Goal: Check status

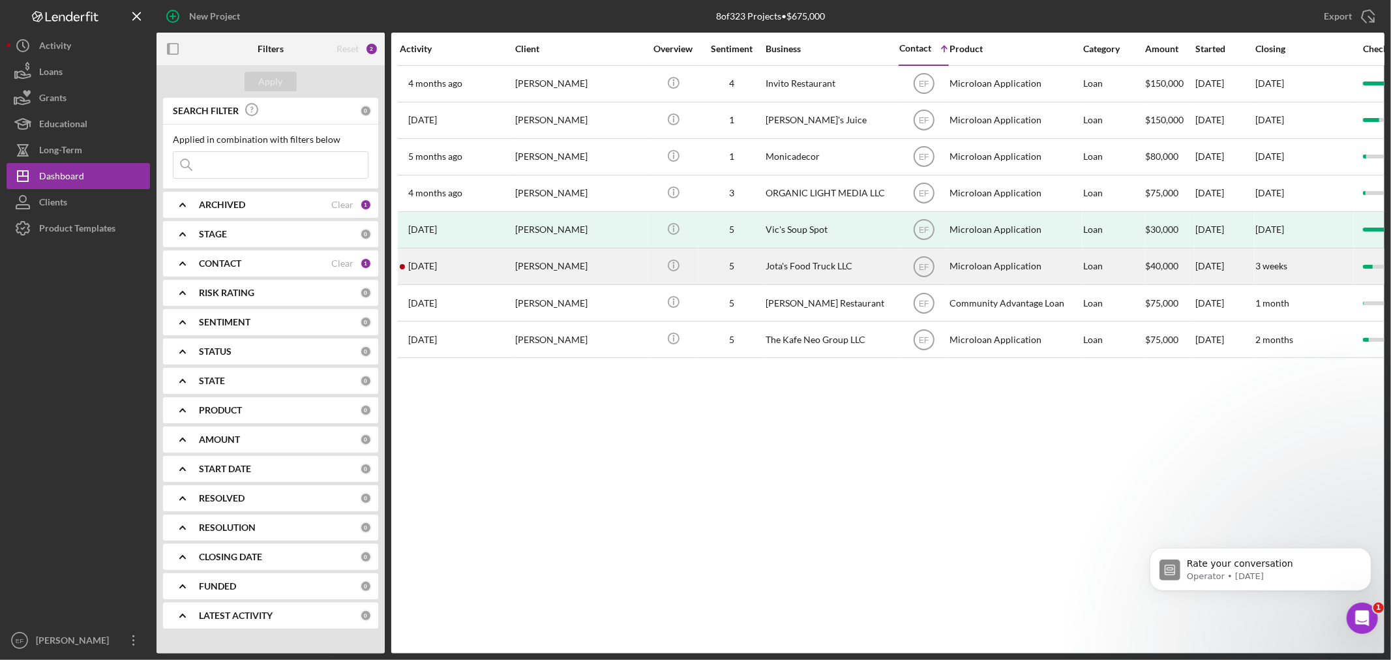
click at [543, 269] on div "[PERSON_NAME]" at bounding box center [580, 266] width 130 height 35
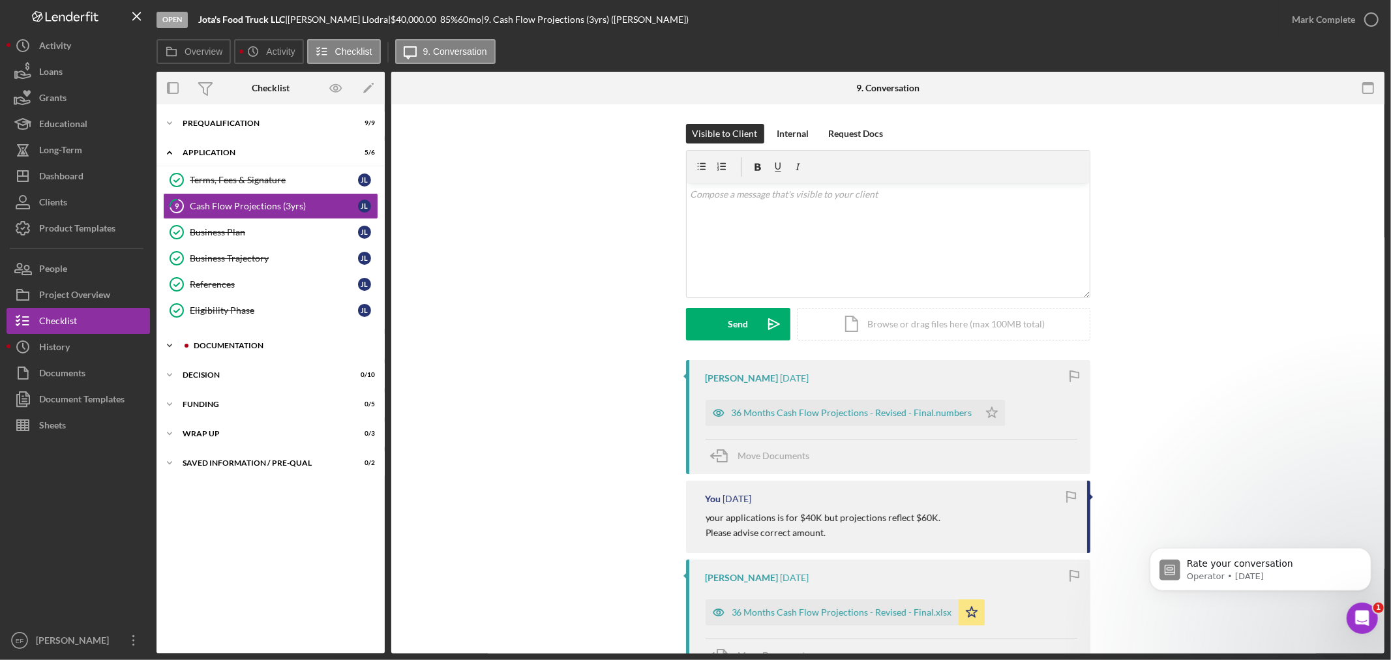
click at [218, 341] on div "Icon/Expander Documentation 0 / 20" at bounding box center [271, 346] width 228 height 26
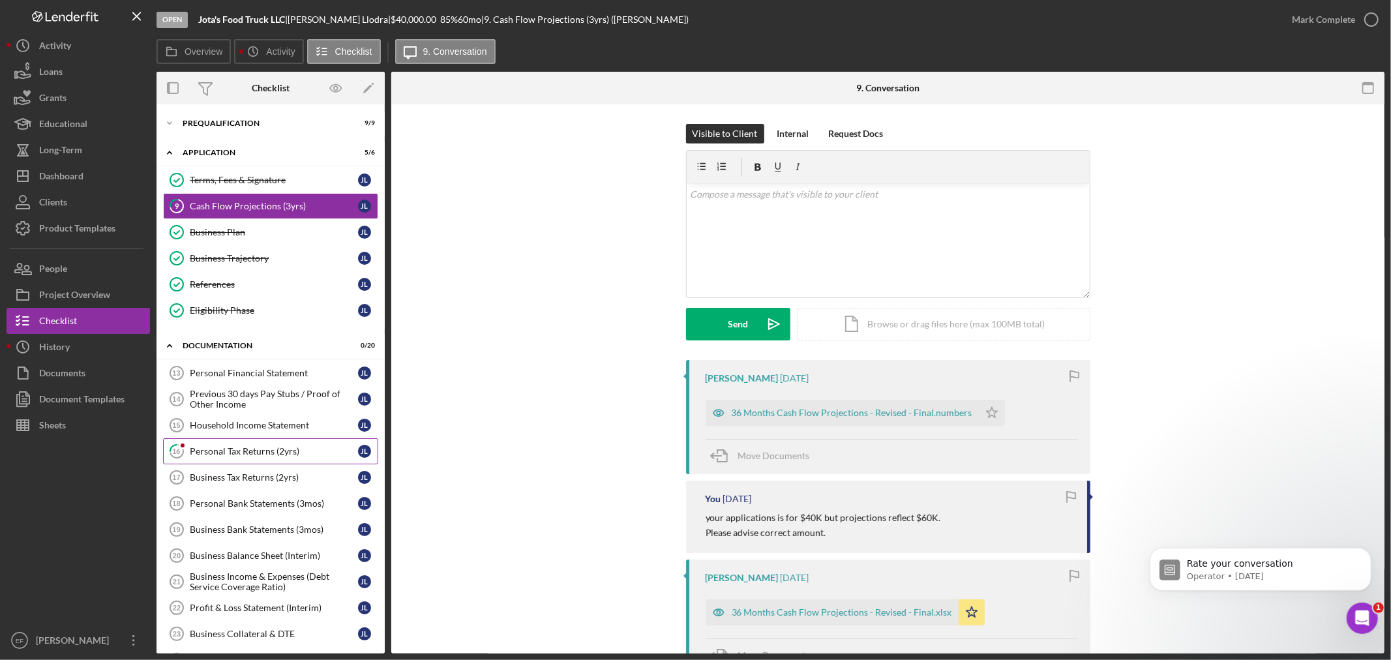
click at [198, 450] on div "Personal Tax Returns (2yrs)" at bounding box center [274, 451] width 168 height 10
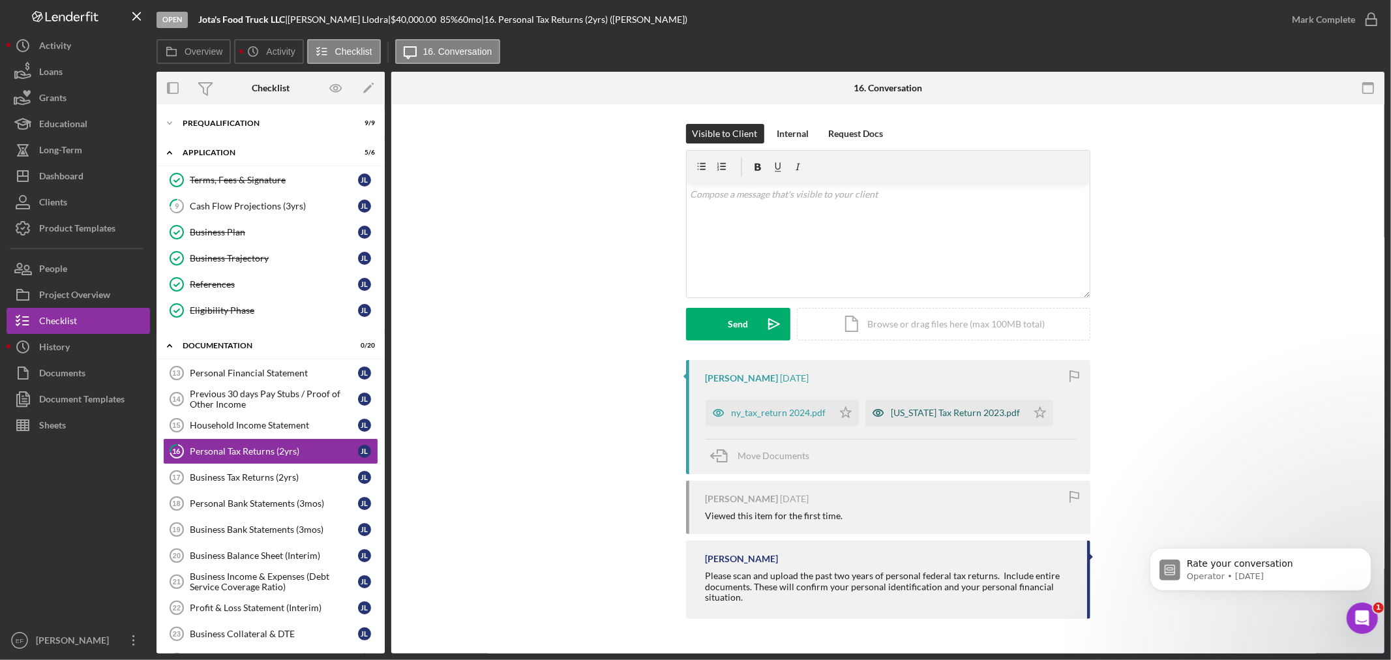
click at [961, 408] on div "[US_STATE] Tax Return 2023.pdf" at bounding box center [956, 413] width 129 height 10
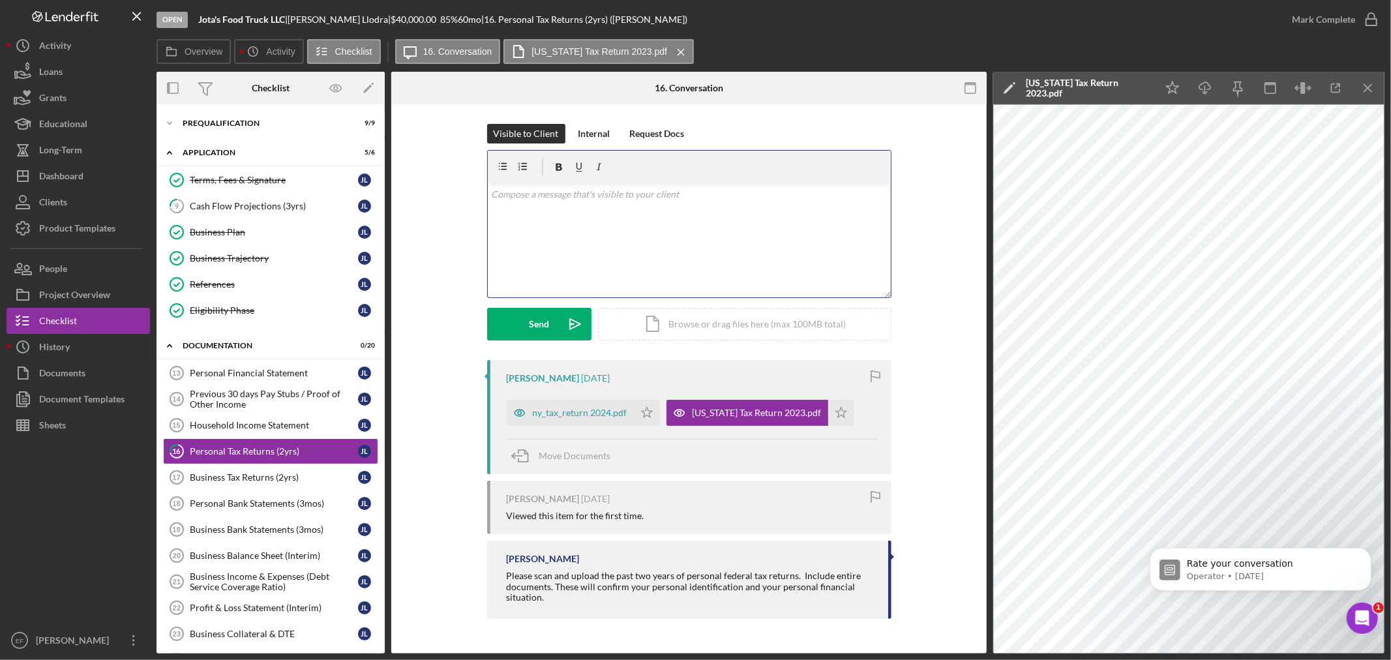
click at [642, 227] on div "v Color teal Color pink Remove color Add row above Add row below Add column bef…" at bounding box center [689, 240] width 403 height 114
click at [571, 408] on div "ny_tax_return 2024.pdf" at bounding box center [580, 411] width 95 height 10
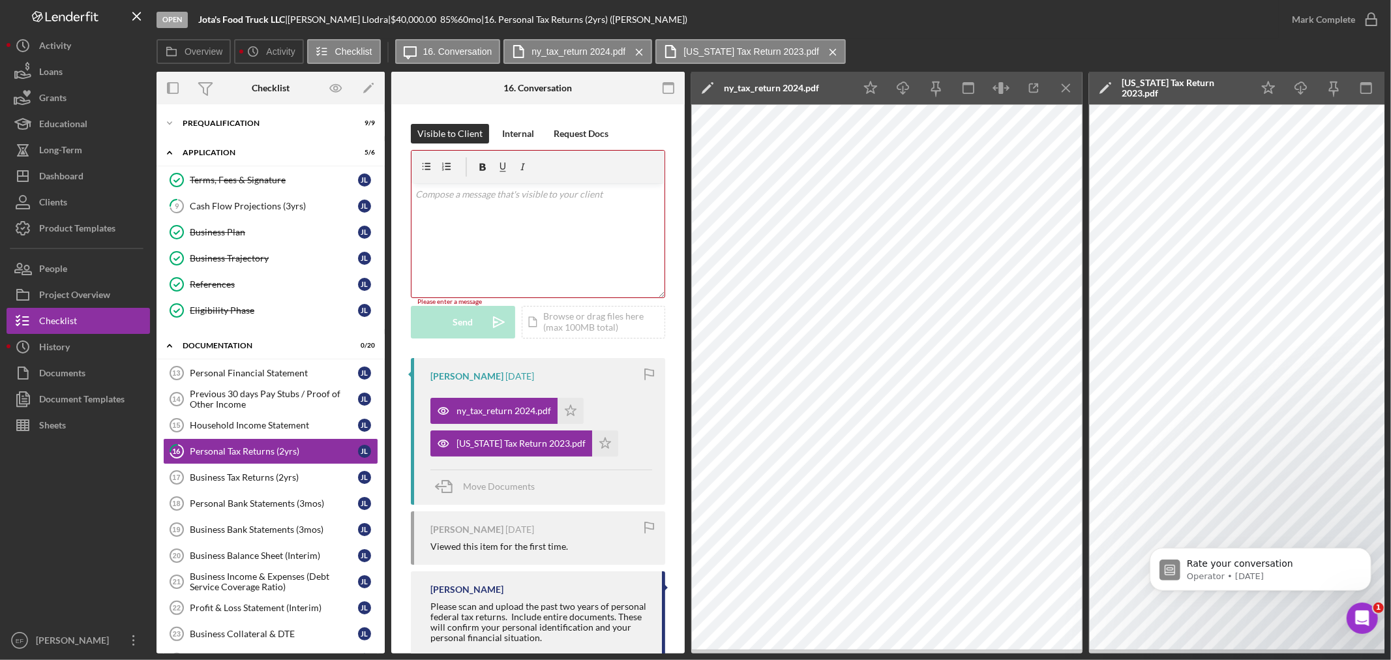
click at [505, 222] on div "v Color teal Color pink Remove color Add row above Add row below Add column bef…" at bounding box center [538, 240] width 253 height 114
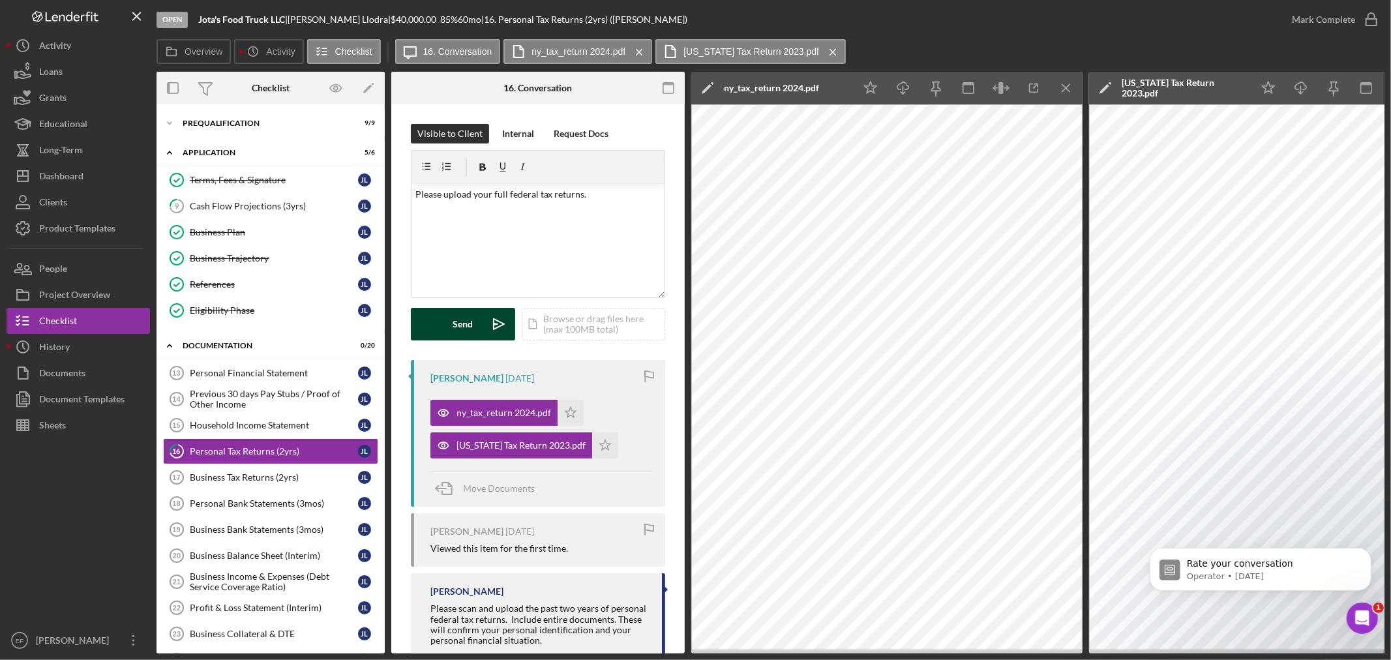
click at [462, 327] on div "Send" at bounding box center [463, 324] width 20 height 33
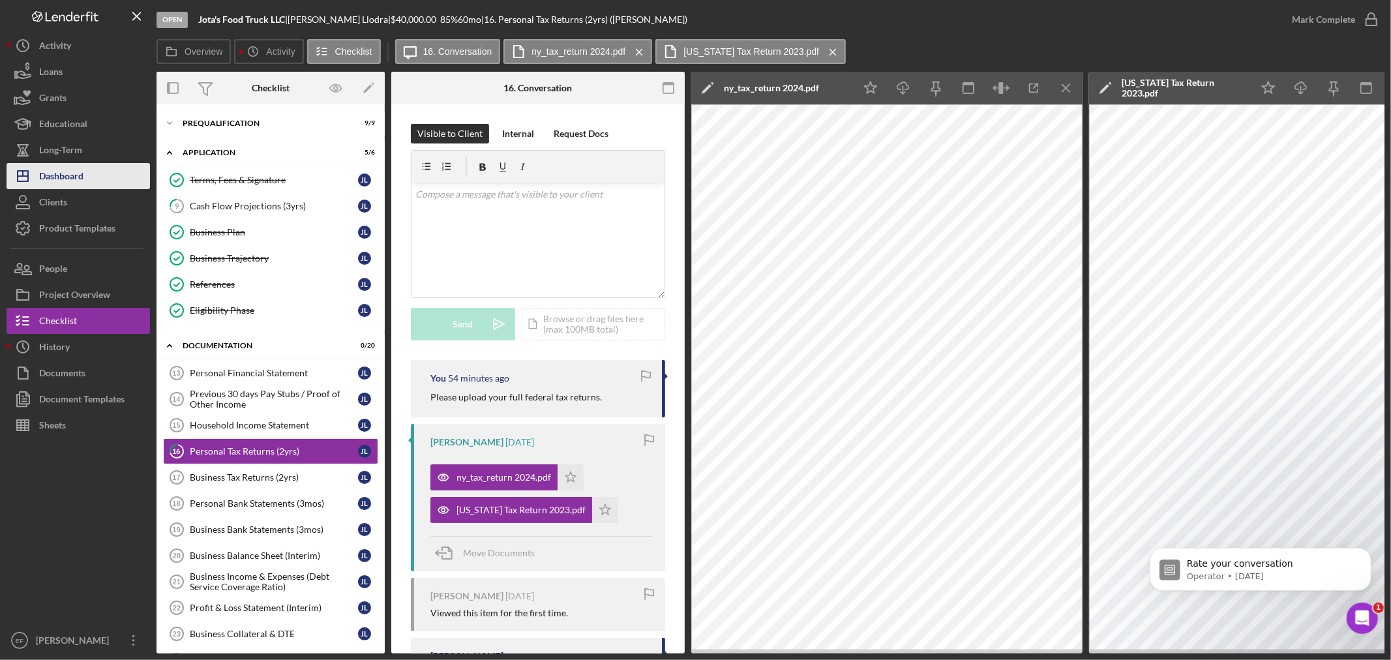
click at [64, 173] on div "Dashboard" at bounding box center [61, 177] width 44 height 29
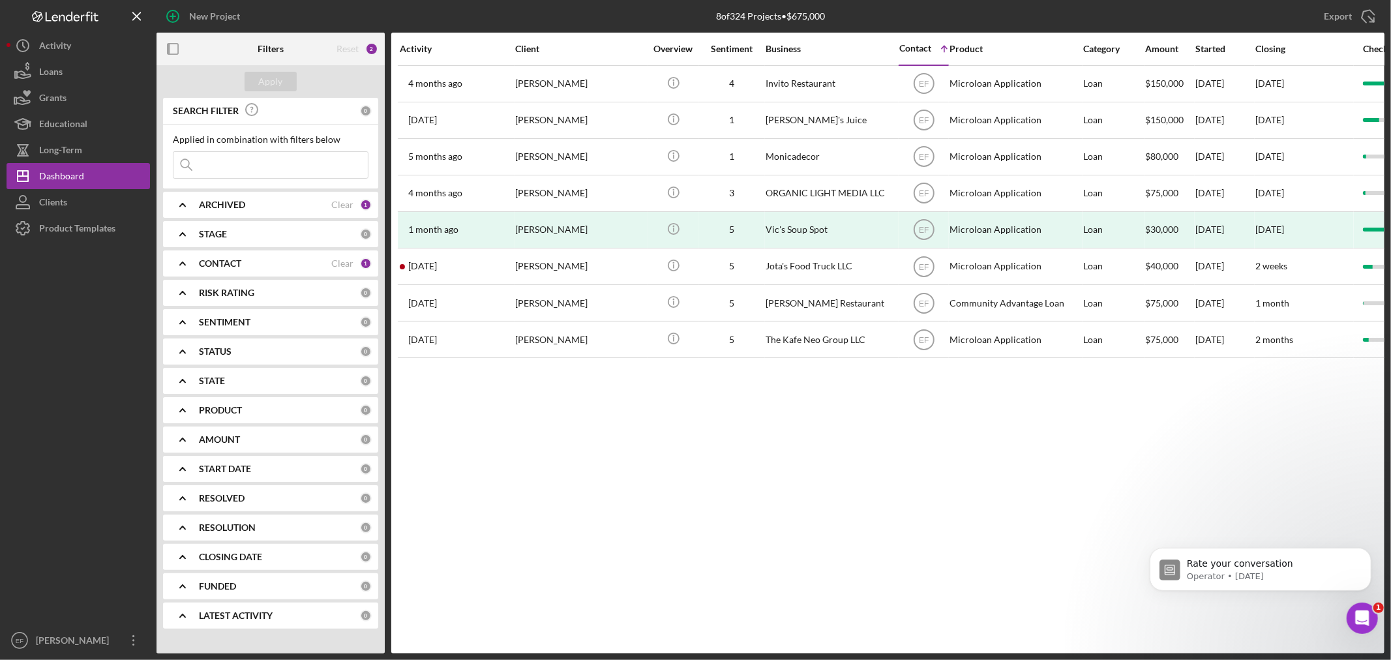
click at [254, 261] on div "CONTACT" at bounding box center [265, 263] width 132 height 10
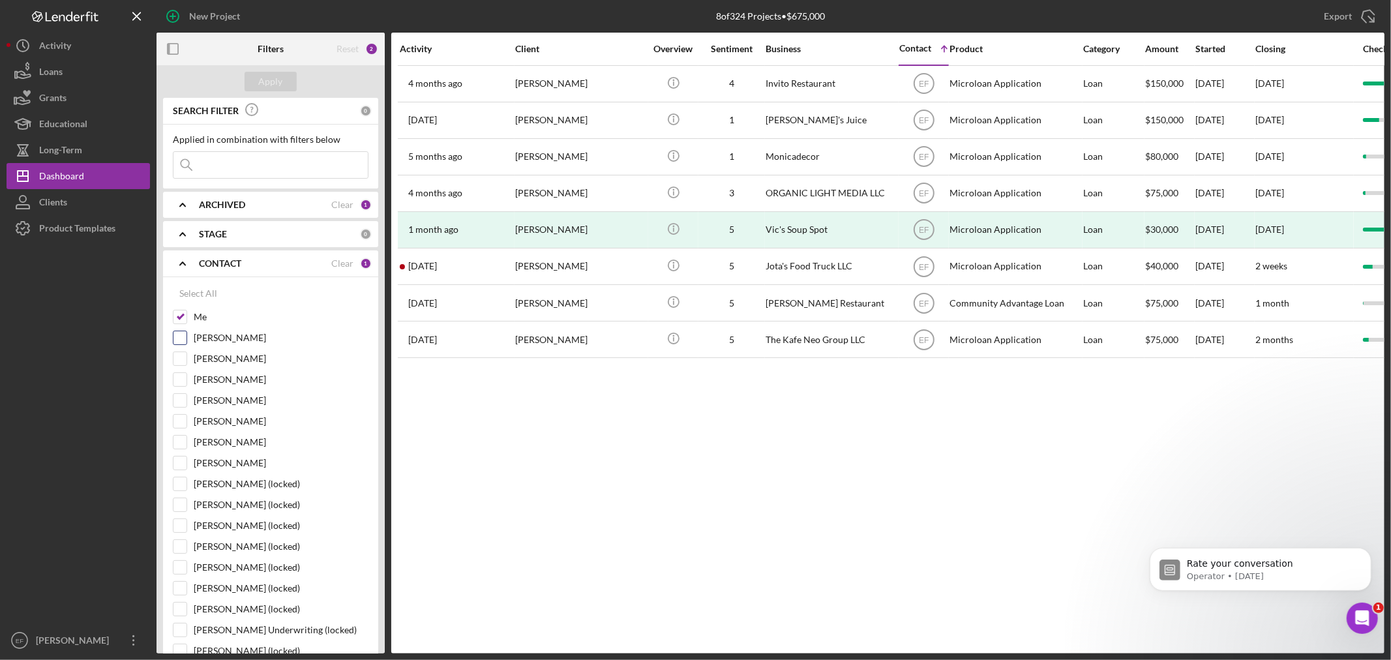
click at [179, 334] on input "[PERSON_NAME]" at bounding box center [180, 337] width 13 height 13
checkbox input "true"
click at [262, 85] on div "Apply" at bounding box center [271, 82] width 24 height 20
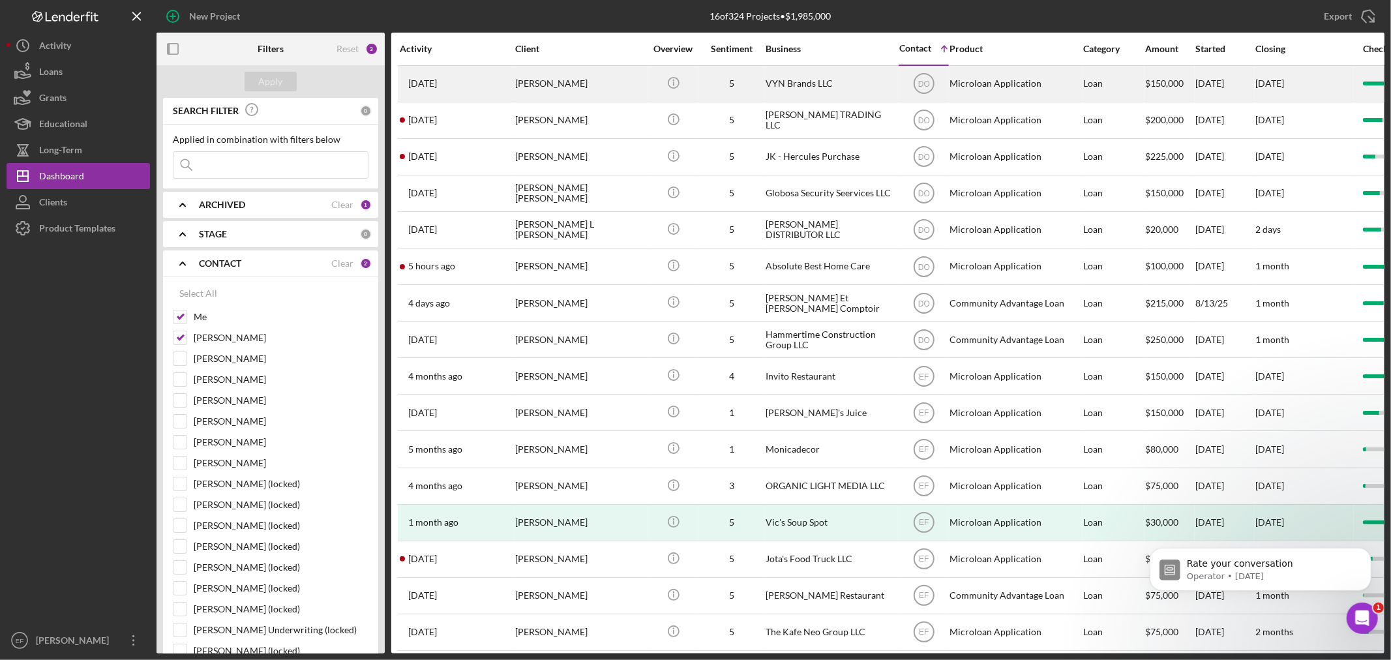
click at [647, 79] on td "[PERSON_NAME]" at bounding box center [582, 83] width 134 height 37
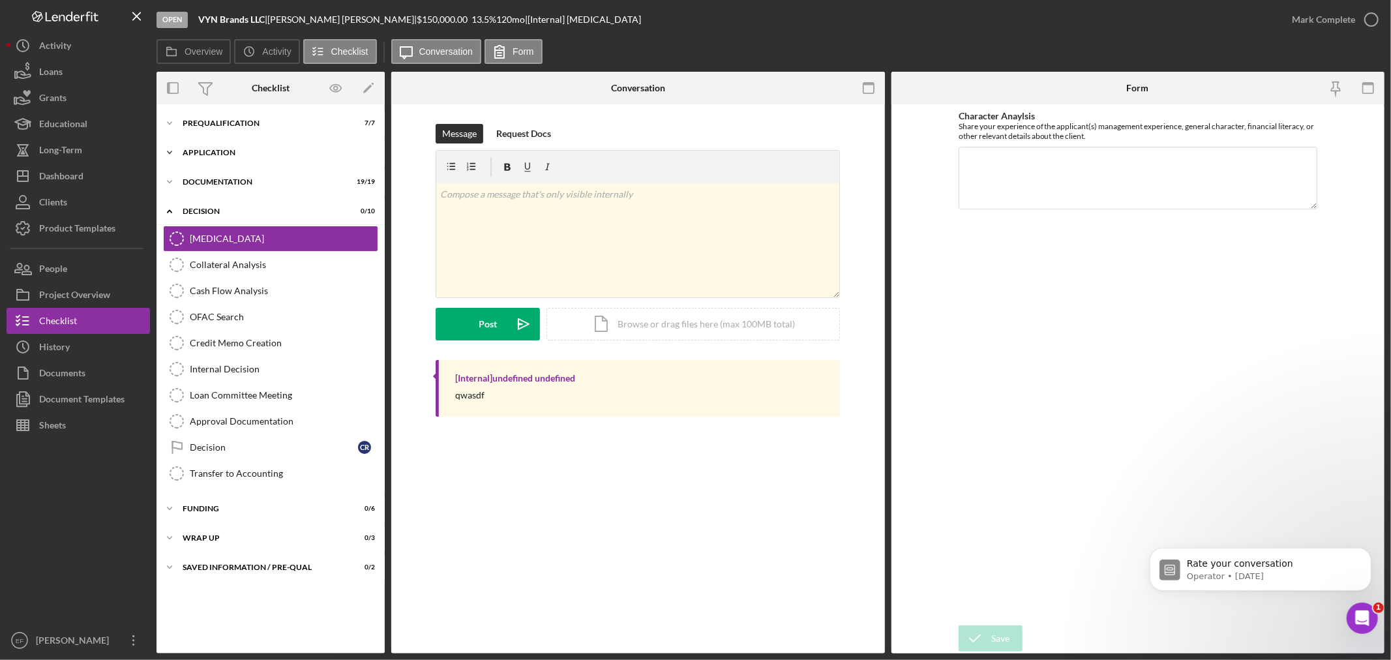
click at [202, 152] on div "Application" at bounding box center [276, 153] width 186 height 8
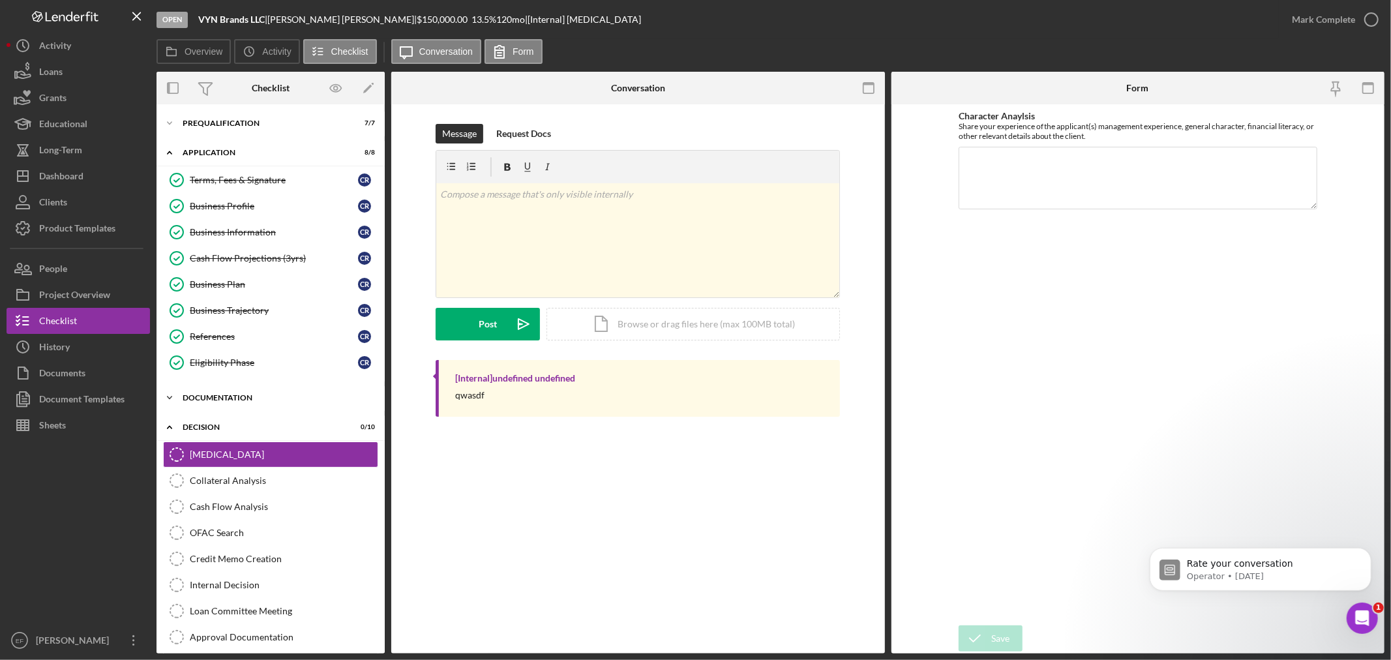
click at [212, 399] on div "Documentation" at bounding box center [276, 398] width 186 height 8
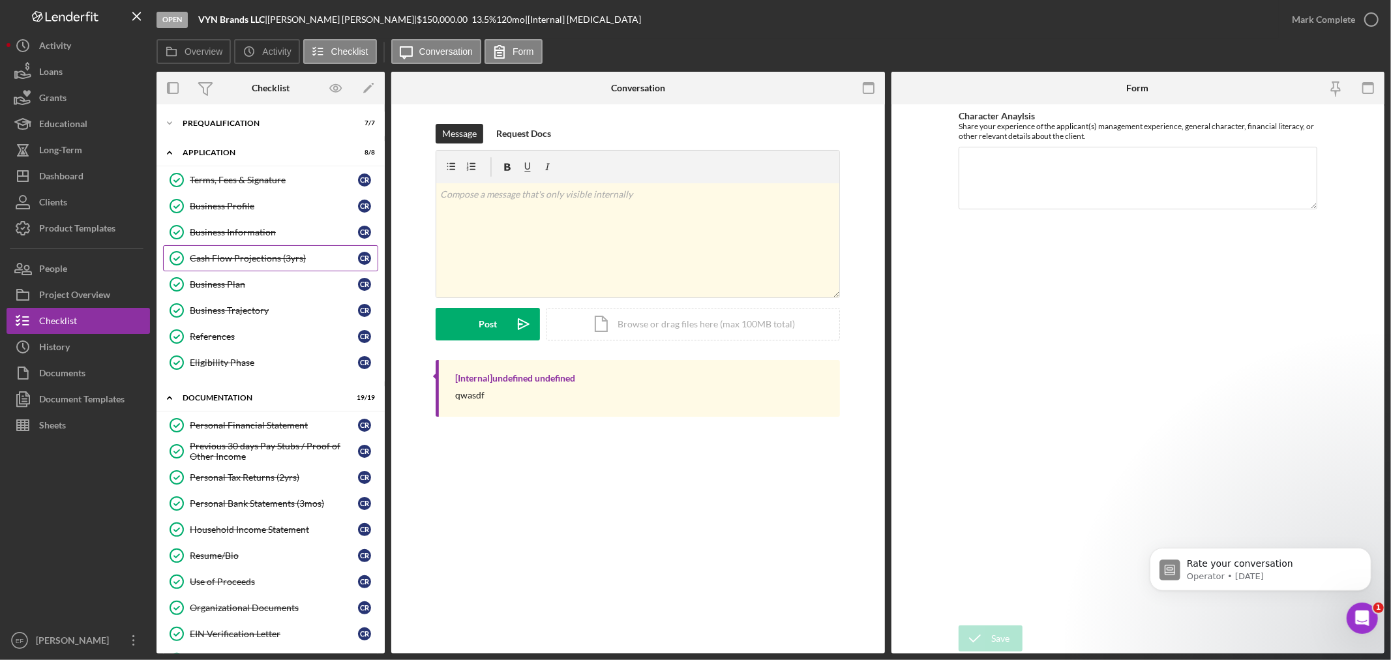
click at [239, 257] on div "Cash Flow Projections (3yrs)" at bounding box center [274, 258] width 168 height 10
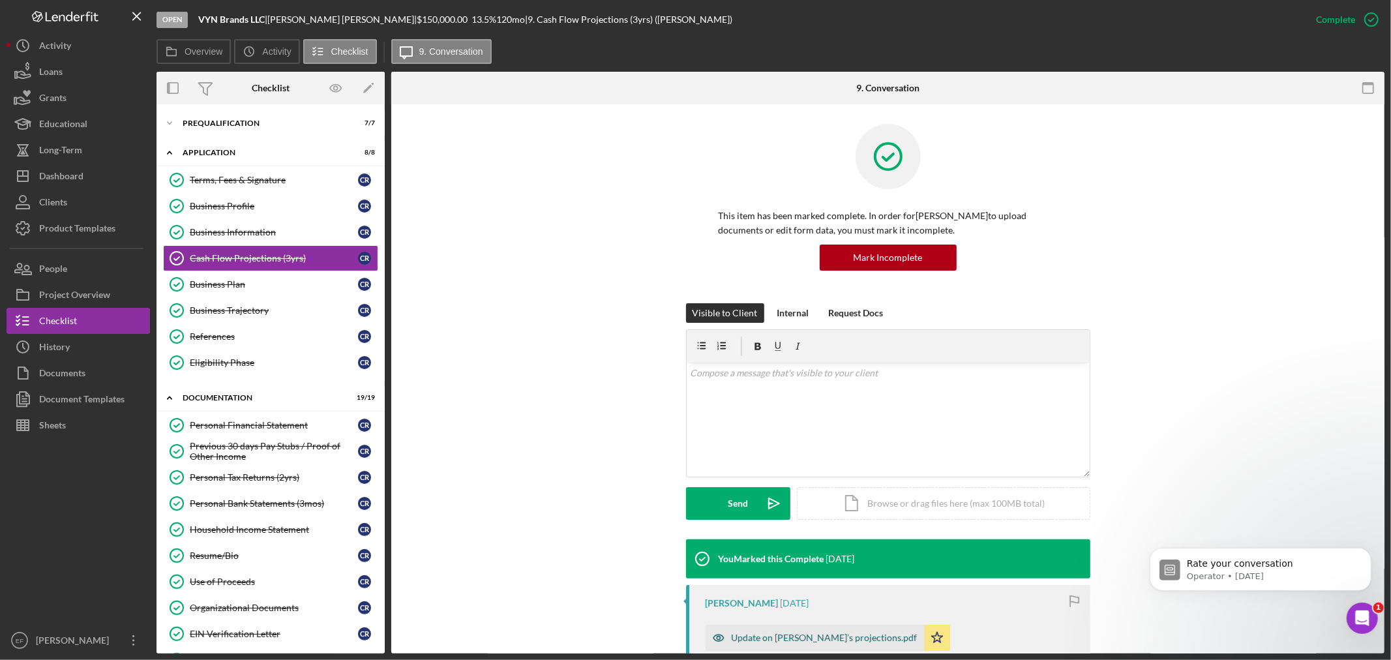
click at [761, 637] on div "Update on [PERSON_NAME]’s projections.pdf" at bounding box center [825, 638] width 186 height 10
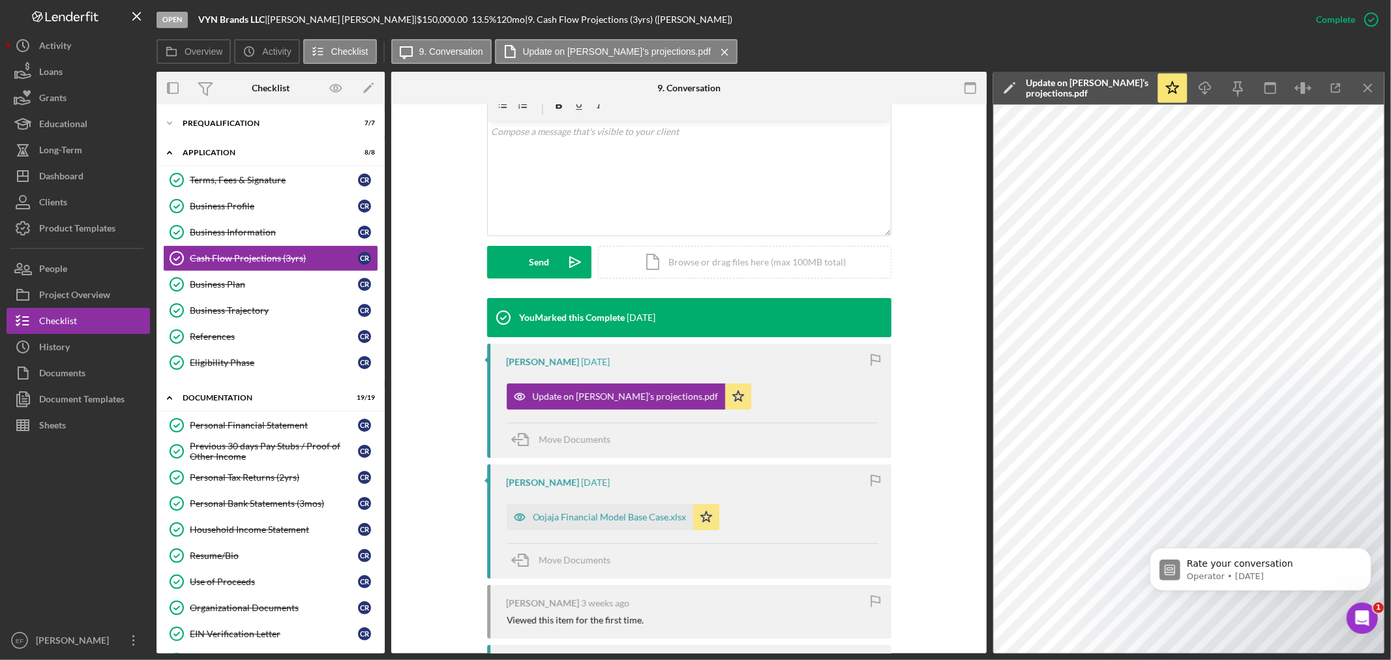
scroll to position [290, 0]
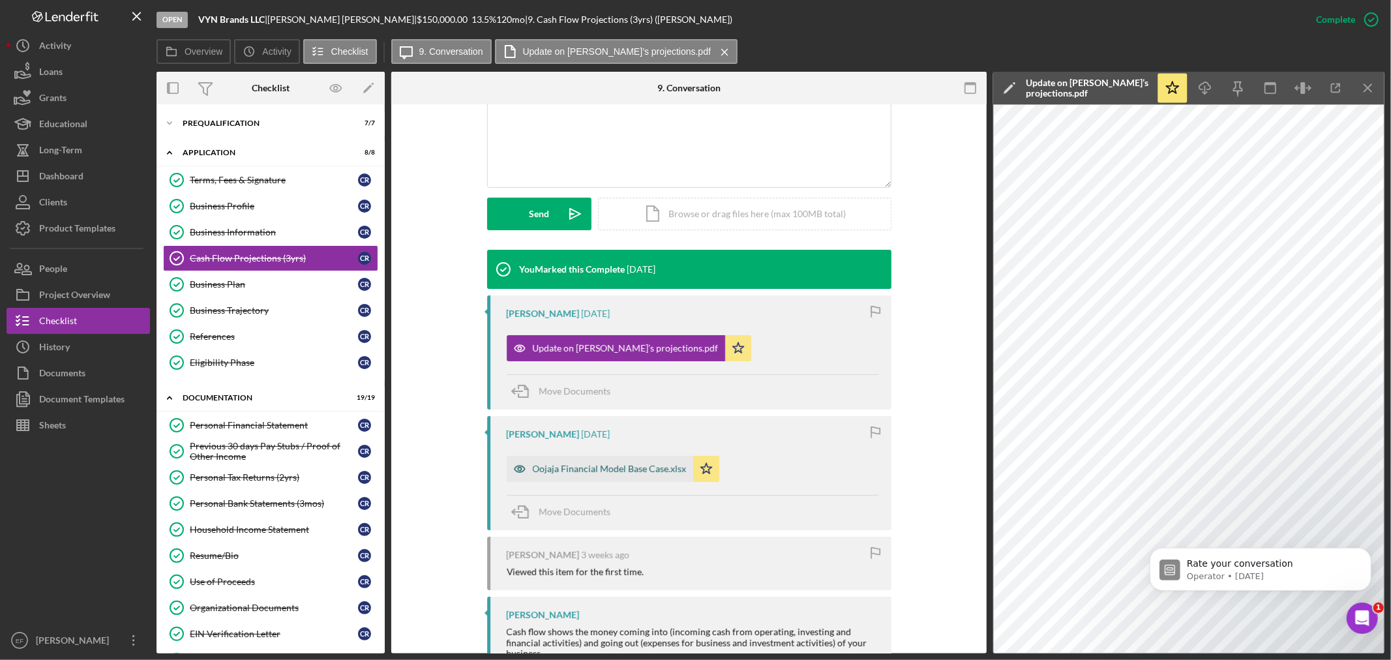
click at [566, 470] on div "Oojaja Financial Model Base Case.xlsx" at bounding box center [610, 469] width 154 height 10
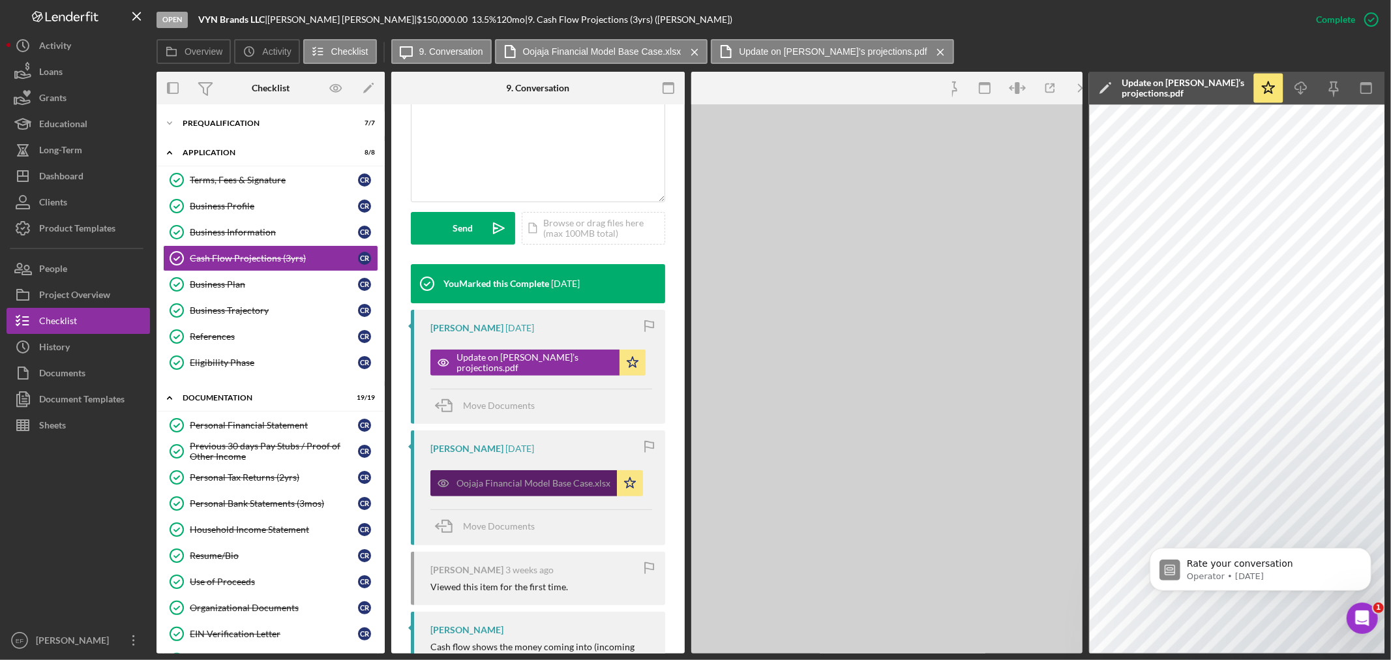
scroll to position [304, 0]
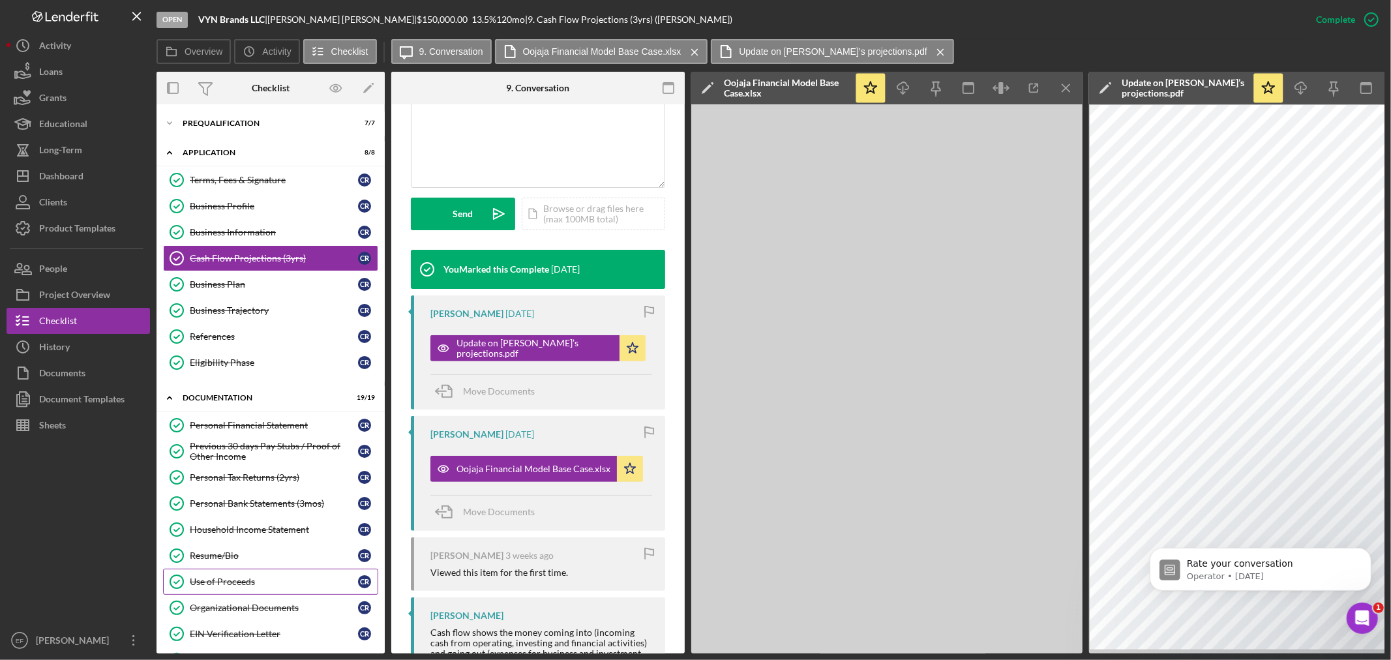
click at [224, 587] on div "Use of Proceeds" at bounding box center [274, 582] width 168 height 10
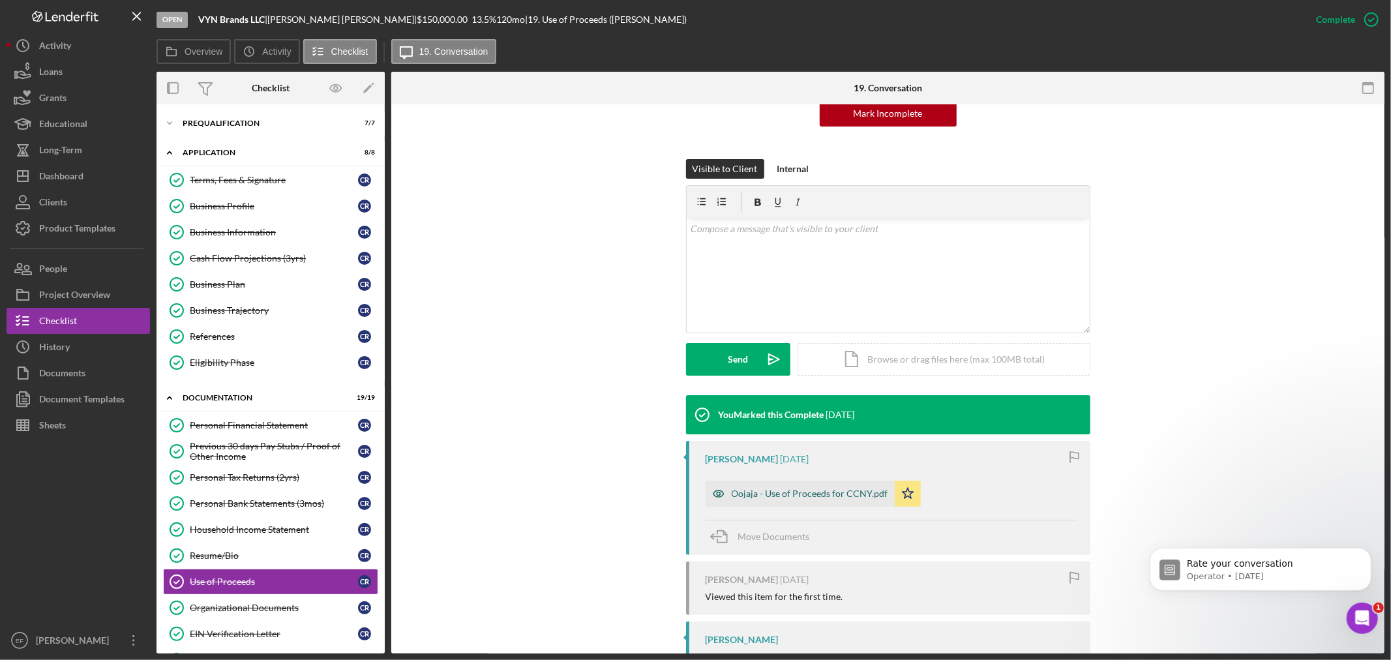
scroll to position [145, 0]
click at [762, 489] on div "Oojaja - Use of Proceeds for CCNY.pdf" at bounding box center [810, 493] width 157 height 10
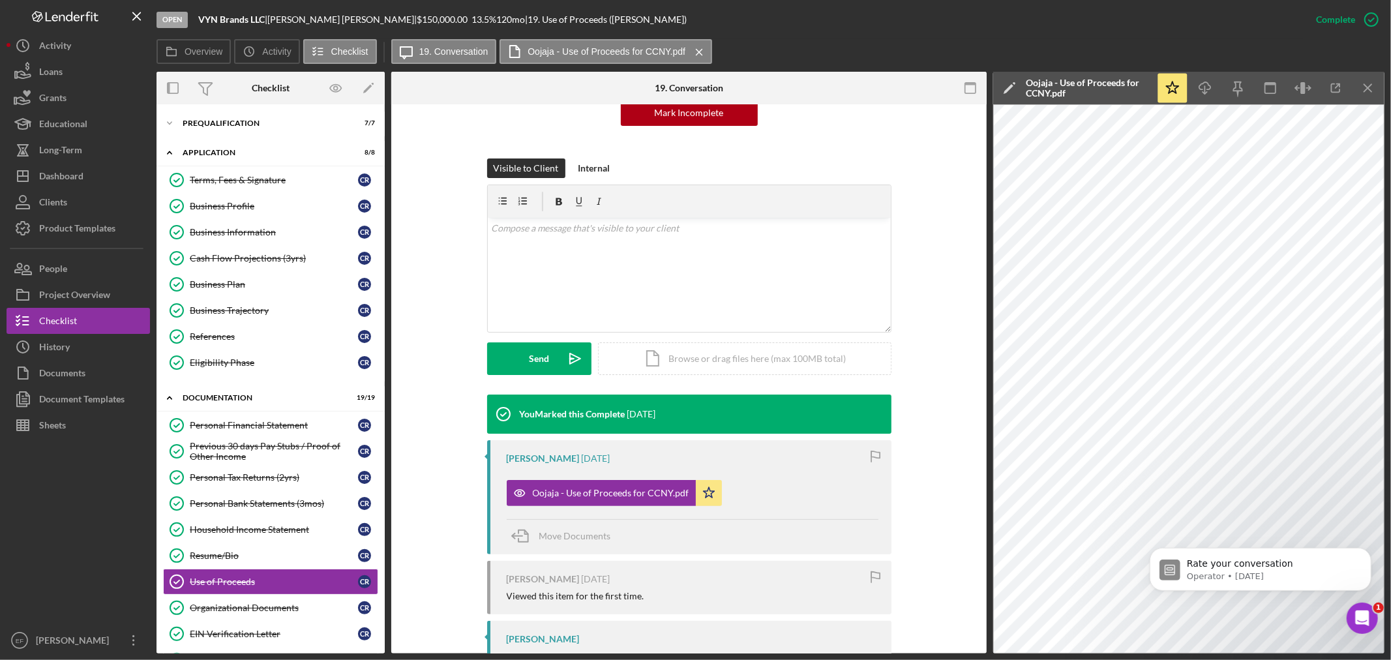
click at [468, 534] on div "You Marked this Complete [DATE] [PERSON_NAME] [DATE] Oojaja - Use of Proceeds f…" at bounding box center [689, 602] width 556 height 414
